Goal: Task Accomplishment & Management: Manage account settings

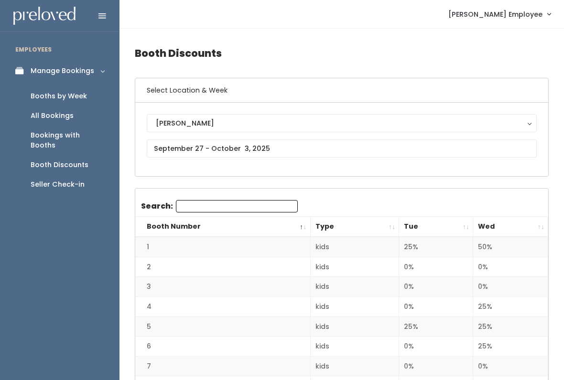
click at [60, 99] on div "Booths by Week" at bounding box center [59, 96] width 56 height 10
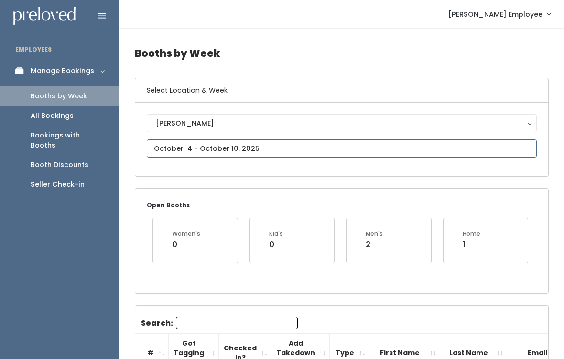
click at [294, 144] on input "text" at bounding box center [342, 148] width 390 height 18
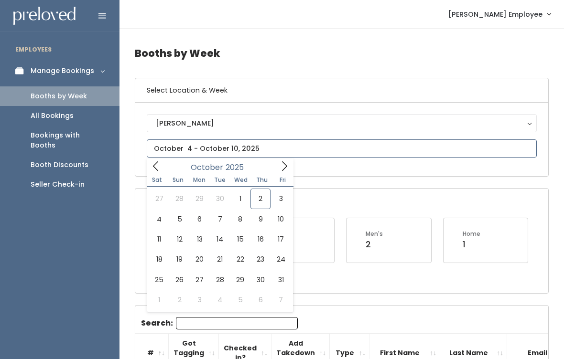
type input "[DATE] to [DATE]"
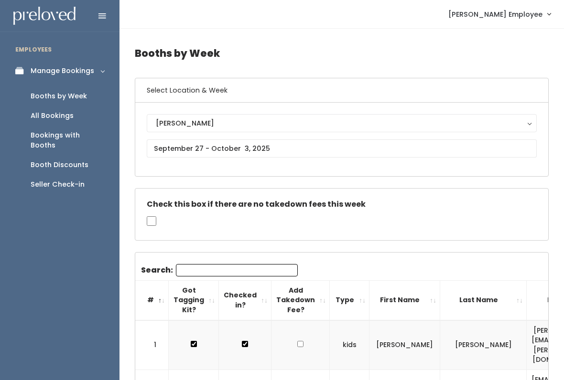
click at [62, 160] on div "Booth Discounts" at bounding box center [60, 165] width 58 height 10
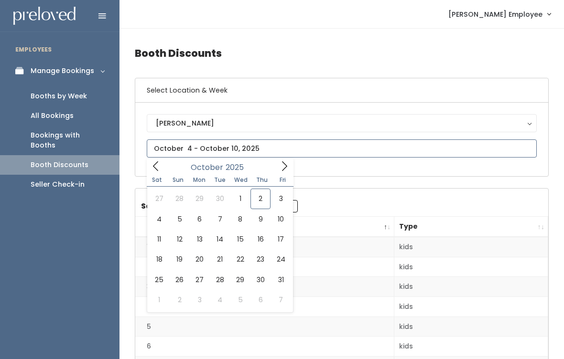
type input "[DATE] to [DATE]"
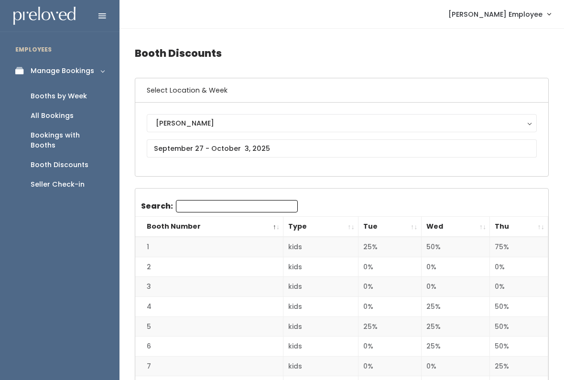
click at [541, 226] on th "Thu" at bounding box center [519, 227] width 58 height 21
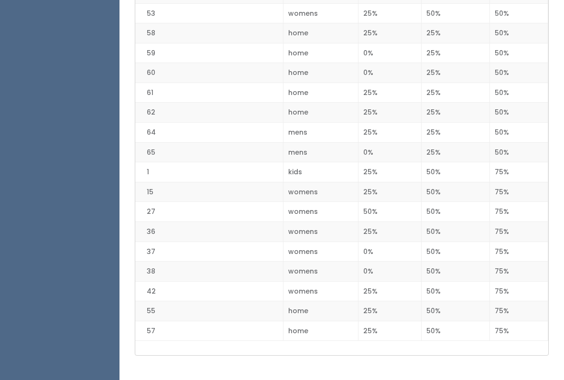
scroll to position [1221, 0]
